Goal: Navigation & Orientation: Find specific page/section

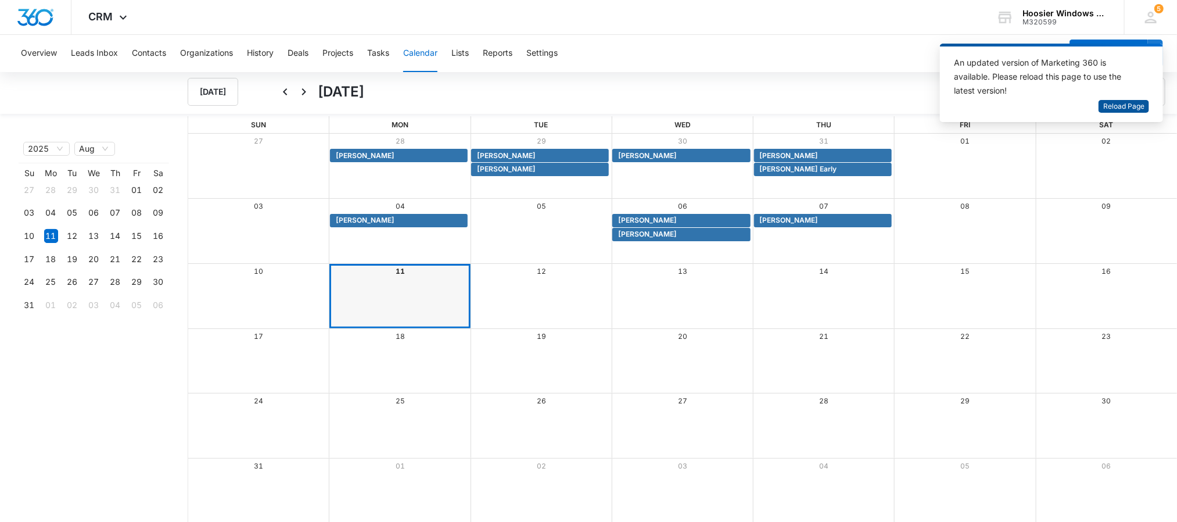
click at [1127, 106] on span "Reload Page" at bounding box center [1124, 106] width 41 height 11
